Goal: Task Accomplishment & Management: Manage account settings

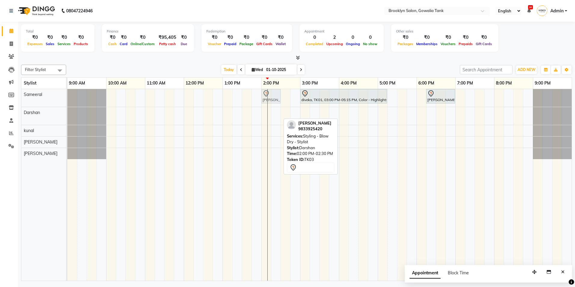
drag, startPoint x: 271, startPoint y: 115, endPoint x: 271, endPoint y: 103, distance: 12.3
click at [271, 103] on tbody "diveka, TK01, 03:00 PM-05:15 PM, Color - Highlights (Short) - Senior Stylist As…" at bounding box center [319, 124] width 504 height 70
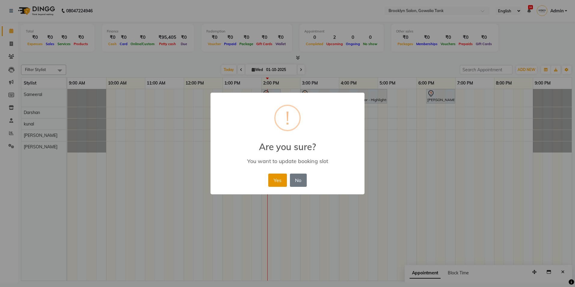
click at [284, 178] on button "Yes" at bounding box center [277, 180] width 18 height 13
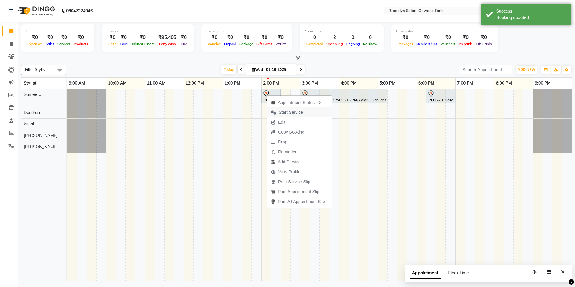
click at [286, 113] on span "Start Service" at bounding box center [291, 112] width 24 height 6
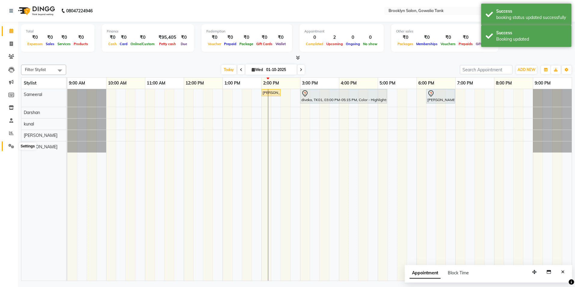
click at [7, 145] on span at bounding box center [11, 146] width 11 height 7
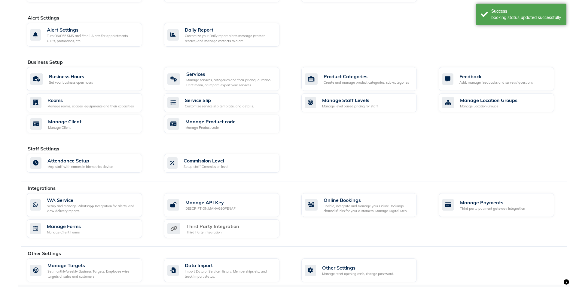
scroll to position [161, 0]
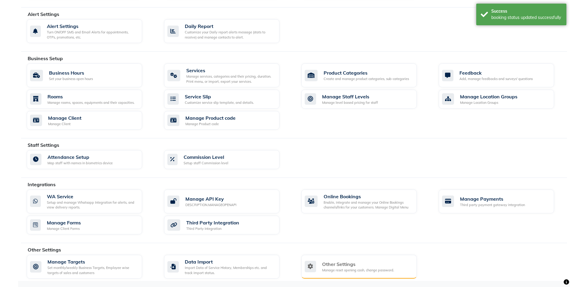
click at [370, 261] on div "Other Settings" at bounding box center [358, 263] width 72 height 7
select select "2: 15"
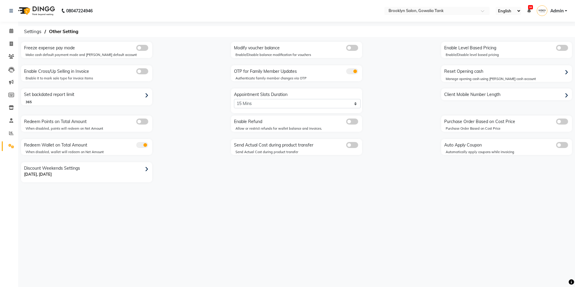
click at [472, 72] on div "Reset Opening cash" at bounding box center [508, 72] width 130 height 10
select select "2417"
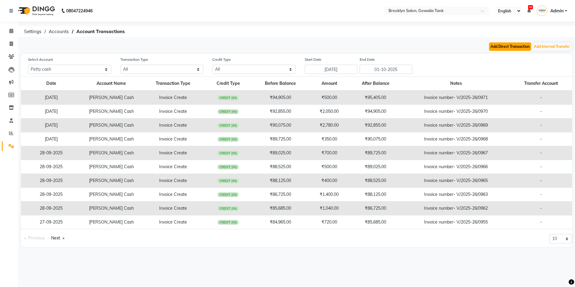
click at [494, 46] on button "Add Direct Transaction" at bounding box center [510, 46] width 42 height 8
select select "direct"
select select "2417"
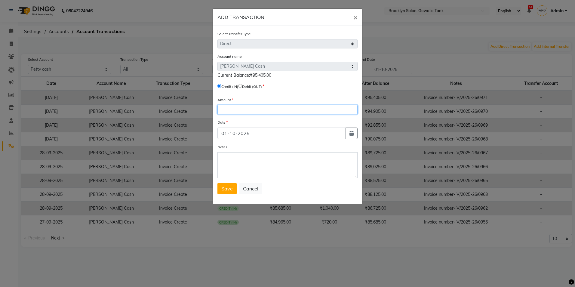
click at [255, 107] on input "number" at bounding box center [287, 109] width 140 height 9
click at [242, 87] on input "radio" at bounding box center [240, 86] width 4 height 4
radio input "true"
click at [253, 111] on input "number" at bounding box center [287, 109] width 140 height 9
type input "95405"
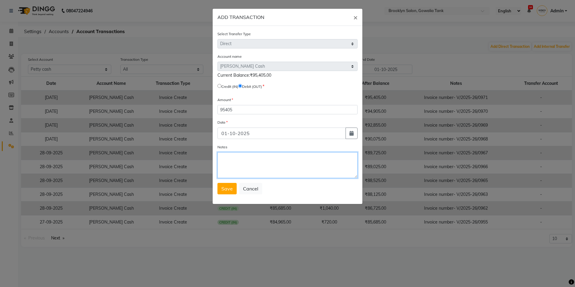
click at [257, 167] on textarea "Notes" at bounding box center [287, 165] width 140 height 26
type textarea "YJG"
click at [224, 193] on button "Save" at bounding box center [226, 188] width 19 height 11
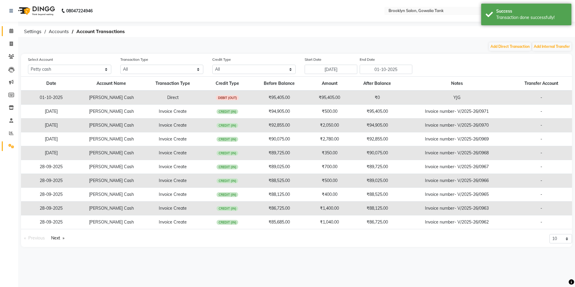
click at [2, 30] on link "Calendar" at bounding box center [9, 31] width 14 height 10
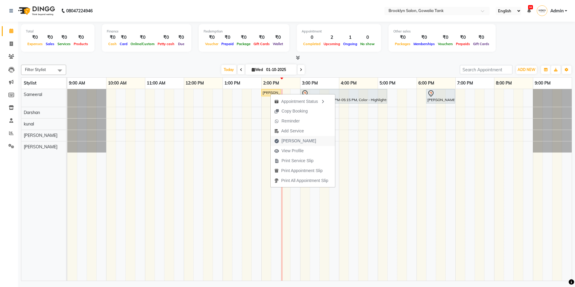
click at [288, 140] on span "[PERSON_NAME]" at bounding box center [298, 141] width 35 height 6
select select "service"
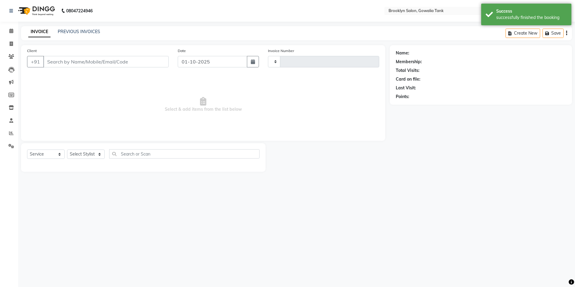
type input "0973"
select select "131"
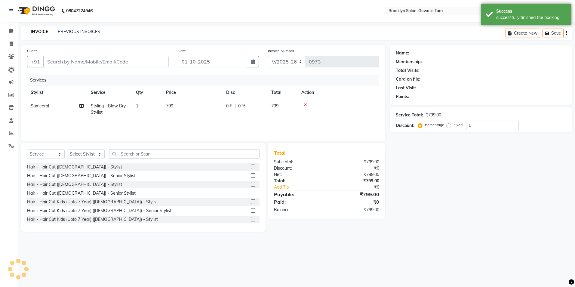
type input "9833925420"
select select "3855"
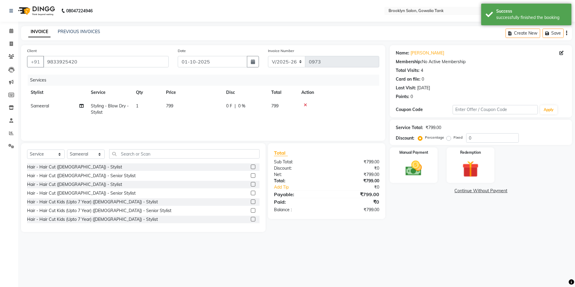
click at [176, 108] on td "799" at bounding box center [192, 109] width 60 height 20
select select "3855"
drag, startPoint x: 211, startPoint y: 109, endPoint x: 194, endPoint y: 110, distance: 16.9
click at [194, 110] on td "799" at bounding box center [221, 112] width 60 height 26
type input "800"
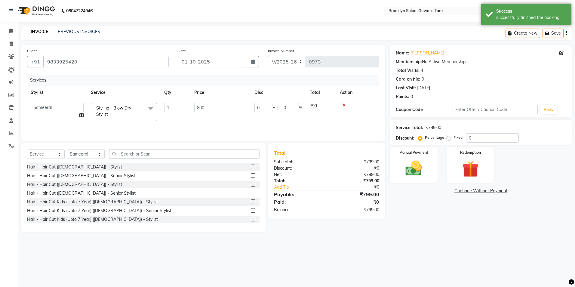
click at [438, 211] on div "Name: [PERSON_NAME] Membership: No Active Membership Total Visits: 4 Card on fi…" at bounding box center [483, 138] width 187 height 187
click at [420, 166] on img at bounding box center [414, 168] width 28 height 20
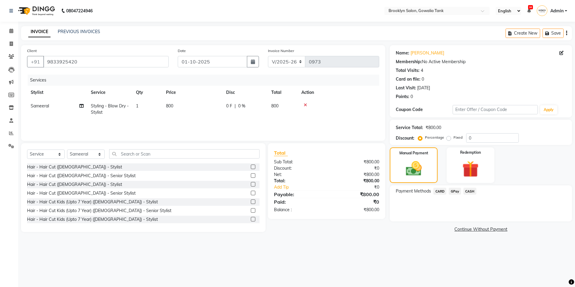
click at [466, 192] on span "CASH" at bounding box center [469, 191] width 13 height 7
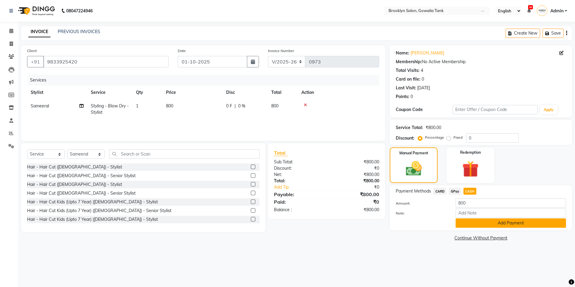
click at [481, 221] on button "Add Payment" at bounding box center [511, 222] width 110 height 9
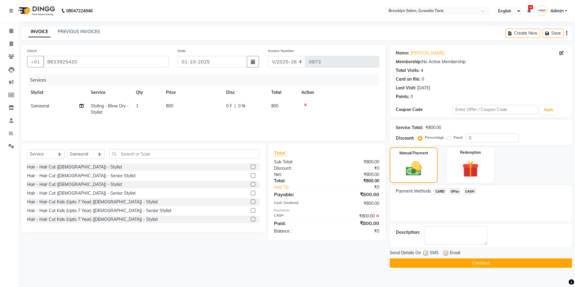
click at [504, 265] on button "Checkout" at bounding box center [481, 262] width 182 height 9
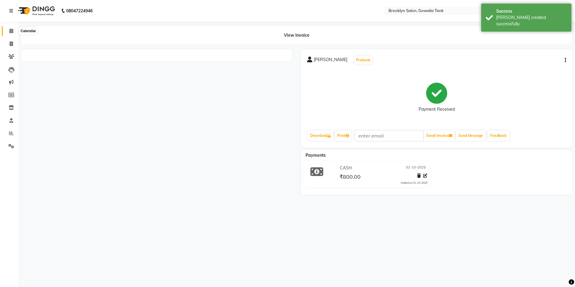
click at [15, 31] on span at bounding box center [11, 31] width 11 height 7
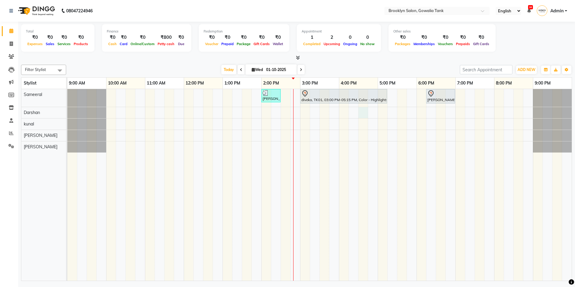
click at [361, 113] on div "[PERSON_NAME], TK03, 02:00 PM-02:30 PM, Styling - Blow Dry - Stylist diveka, TK…" at bounding box center [319, 185] width 504 height 192
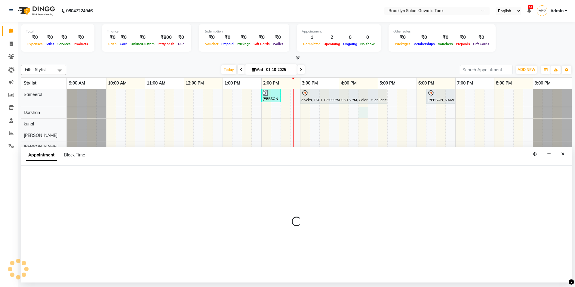
select select "3856"
select select "990"
select select "tentative"
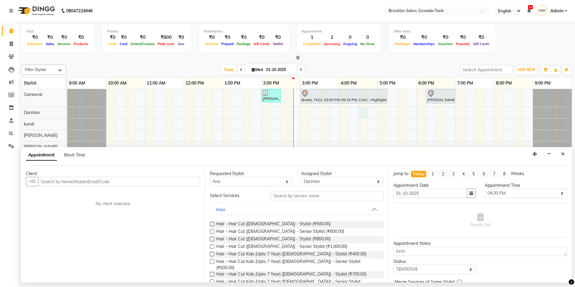
click at [146, 183] on input "text" at bounding box center [119, 181] width 162 height 9
drag, startPoint x: 77, startPoint y: 193, endPoint x: 100, endPoint y: 198, distance: 23.4
click at [78, 195] on ngb-highlight "7058199999" at bounding box center [78, 194] width 30 height 6
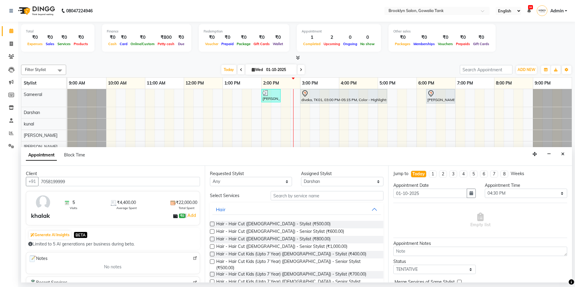
type input "7058199999"
click at [211, 246] on label at bounding box center [212, 246] width 5 height 5
click at [211, 246] on input "checkbox" at bounding box center [212, 247] width 4 height 4
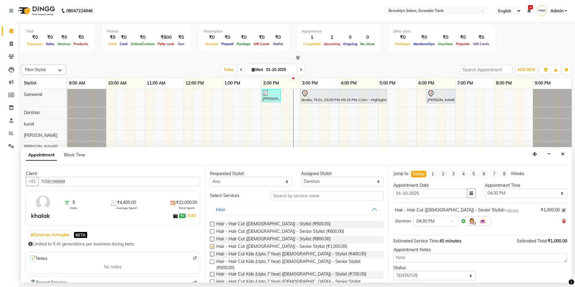
checkbox input "false"
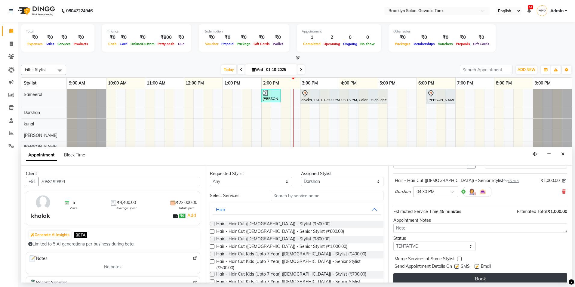
scroll to position [30, 0]
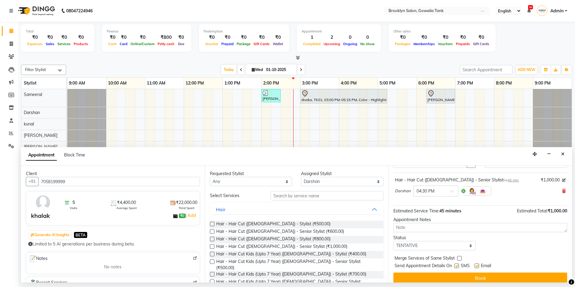
click at [484, 276] on button "Book" at bounding box center [480, 277] width 174 height 11
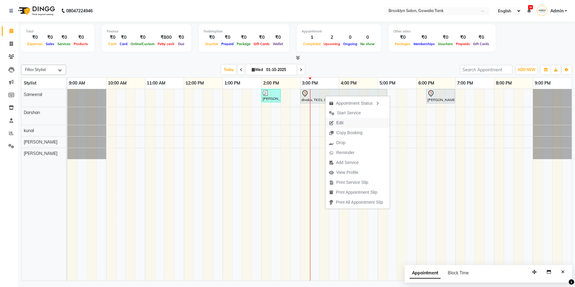
click at [340, 122] on span "Edit" at bounding box center [339, 123] width 7 height 6
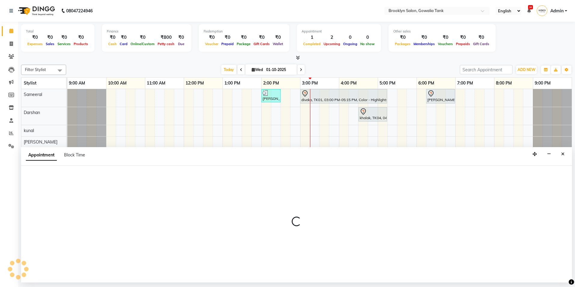
select select "tentative"
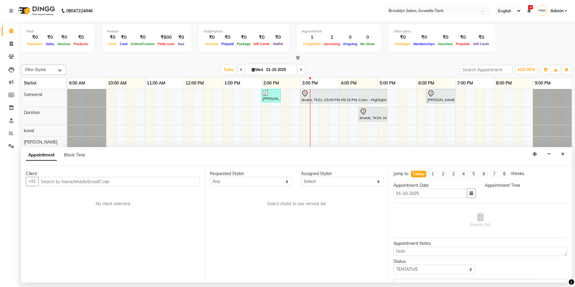
select select "900"
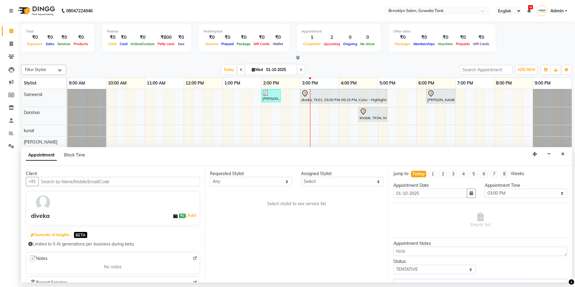
select select "3855"
select select "562"
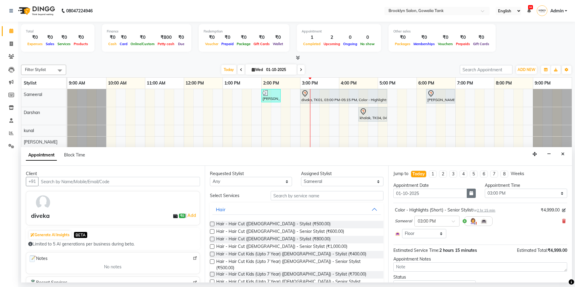
click at [472, 191] on button "button" at bounding box center [471, 193] width 9 height 9
click at [429, 228] on div "2" at bounding box center [429, 225] width 10 height 10
type input "02-10-2025"
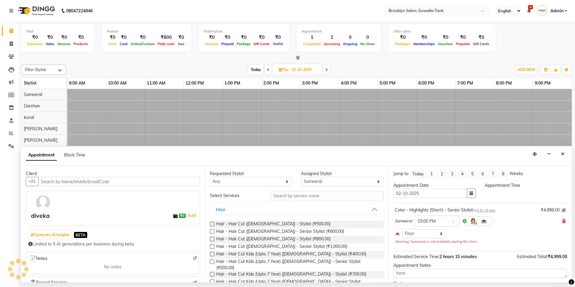
select select "900"
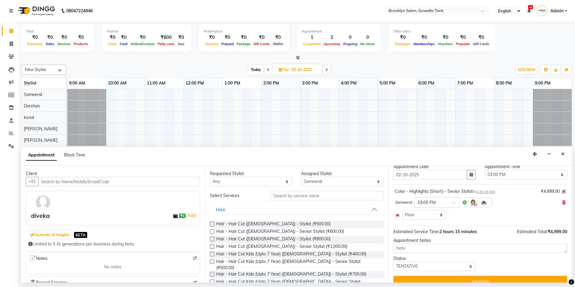
scroll to position [28, 0]
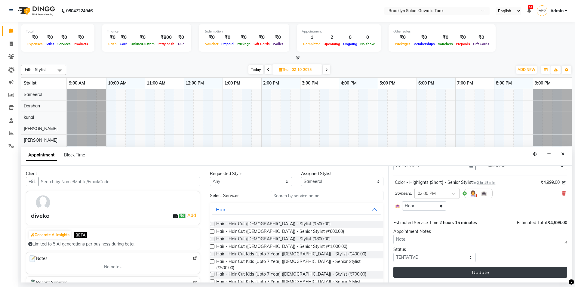
click at [475, 277] on button "Update" at bounding box center [480, 272] width 174 height 11
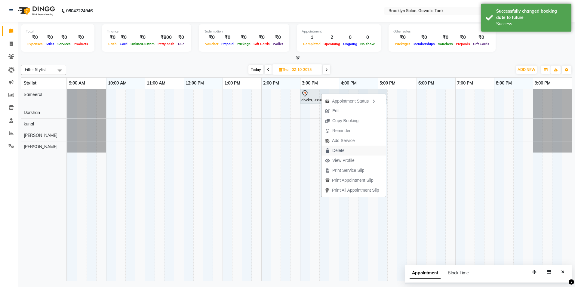
click at [339, 149] on span "Delete" at bounding box center [338, 150] width 12 height 6
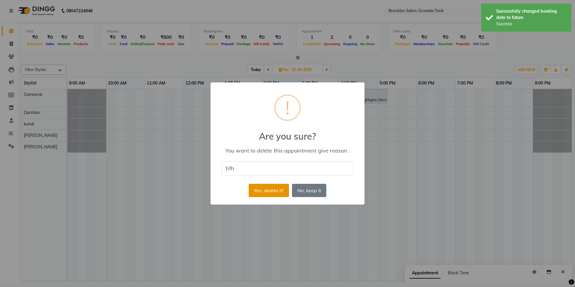
type input "hfh"
click at [270, 187] on button "Yes, delete it!" at bounding box center [269, 190] width 40 height 13
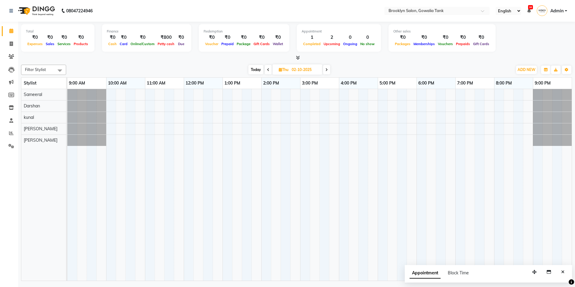
click at [254, 66] on span "Today" at bounding box center [255, 69] width 15 height 9
type input "01-10-2025"
